Goal: Information Seeking & Learning: Learn about a topic

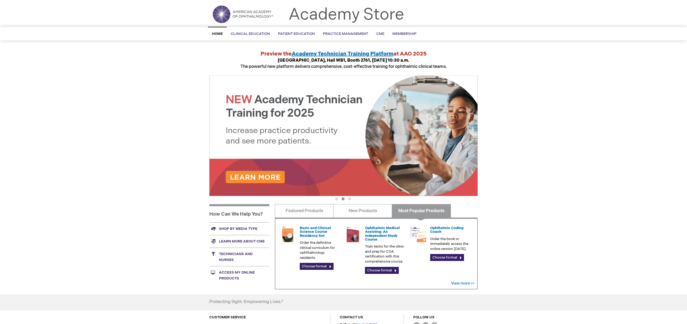
scroll to position [13, 0]
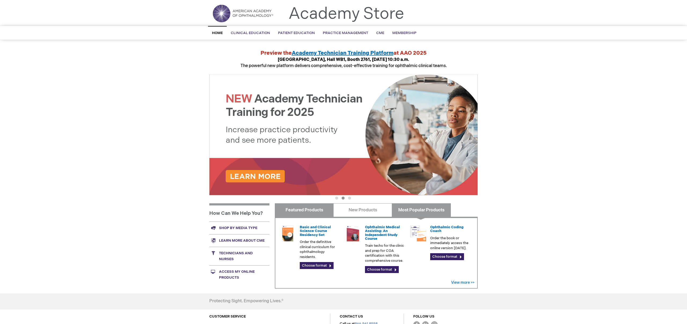
click at [322, 211] on link "Featured Products" at bounding box center [304, 209] width 59 height 13
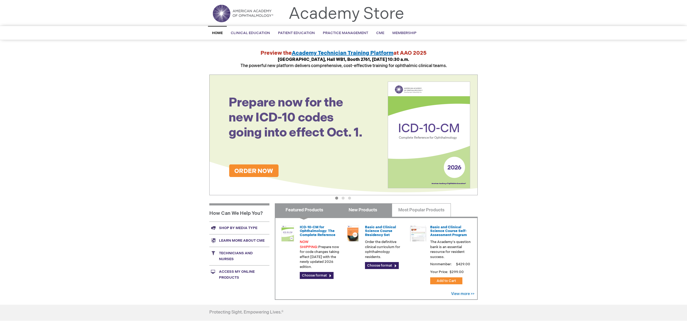
click at [357, 211] on link "New Products" at bounding box center [362, 209] width 59 height 13
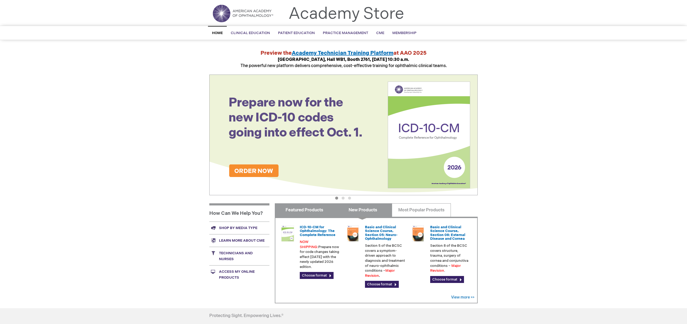
click at [320, 209] on link "Featured Products" at bounding box center [304, 209] width 59 height 13
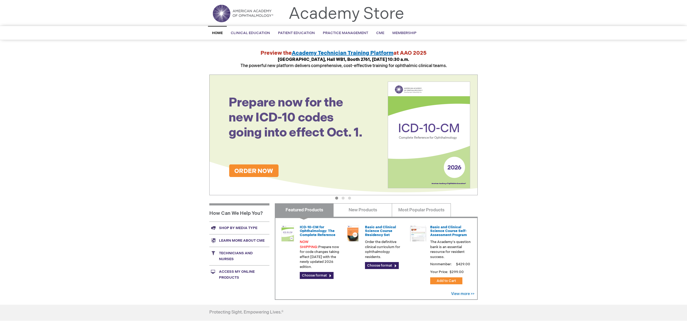
scroll to position [14, 0]
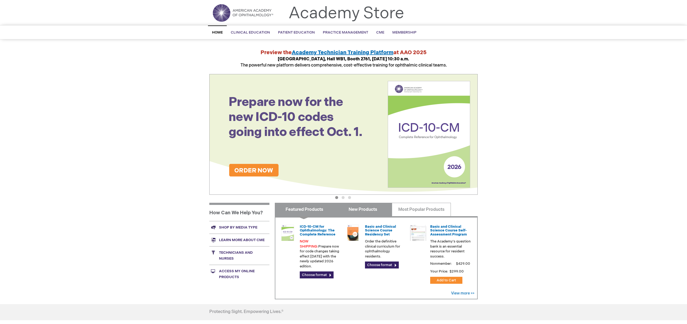
click at [380, 209] on link "New Products" at bounding box center [362, 209] width 59 height 13
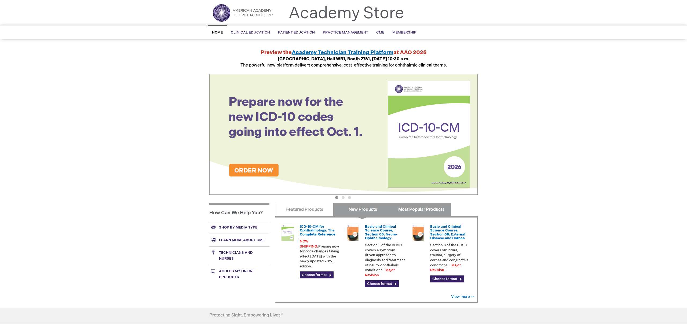
click at [408, 209] on link "Most Popular Products" at bounding box center [421, 209] width 59 height 13
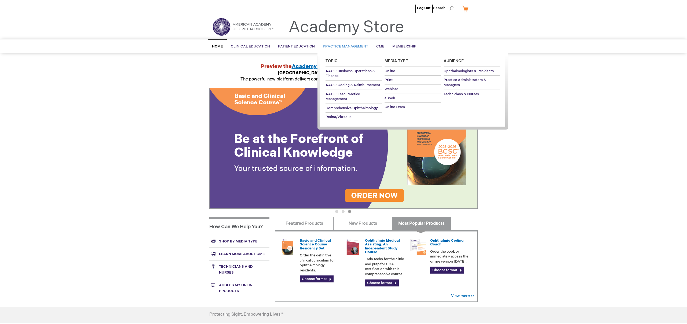
scroll to position [0, 0]
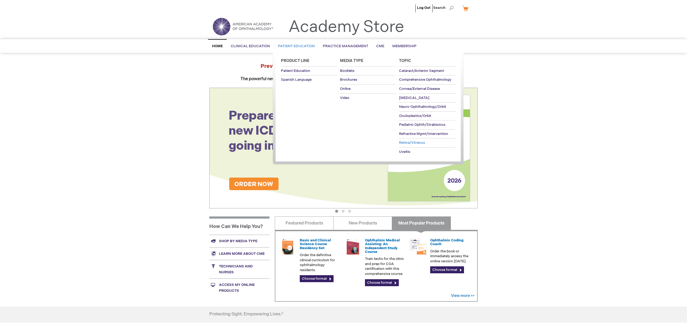
click at [414, 144] on span "Retina/Vitreous" at bounding box center [412, 143] width 26 height 4
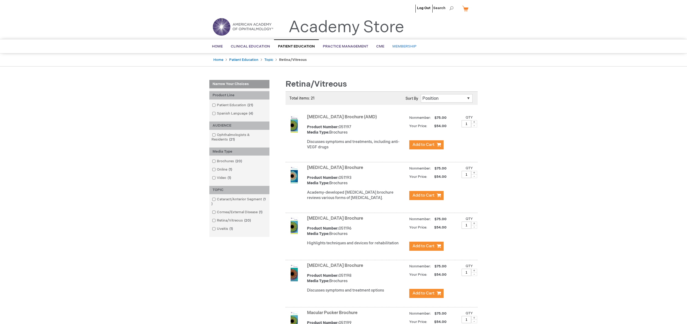
click at [405, 46] on span "Membership" at bounding box center [404, 46] width 24 height 4
